Goal: Transaction & Acquisition: Purchase product/service

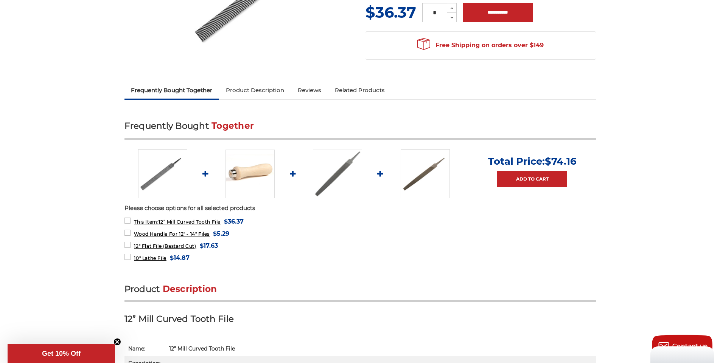
scroll to position [185, 0]
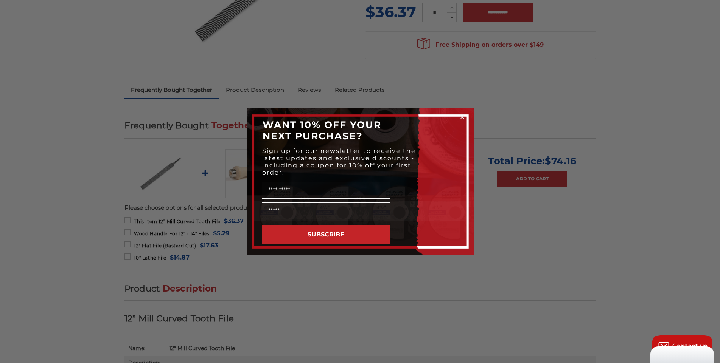
click at [462, 117] on icon "Close dialog" at bounding box center [462, 117] width 3 height 3
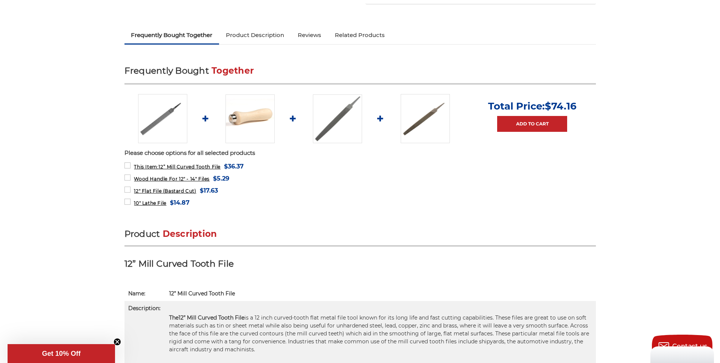
scroll to position [240, 0]
click at [421, 118] on img at bounding box center [424, 118] width 49 height 49
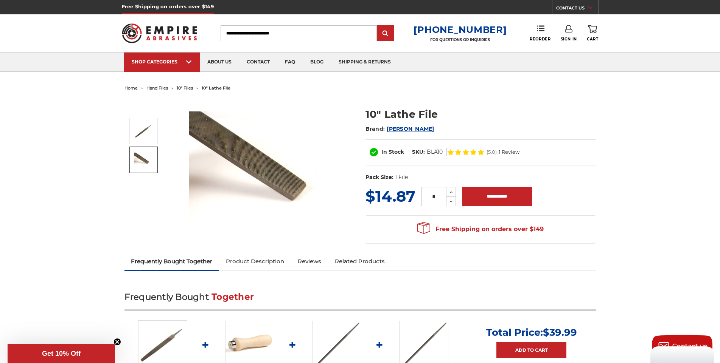
click at [144, 155] on img at bounding box center [143, 160] width 19 height 14
